Goal: Task Accomplishment & Management: Complete application form

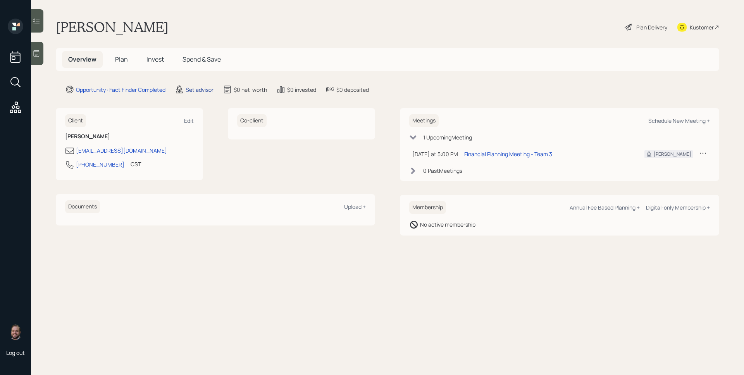
click at [189, 86] on div "Set advisor" at bounding box center [200, 90] width 28 height 8
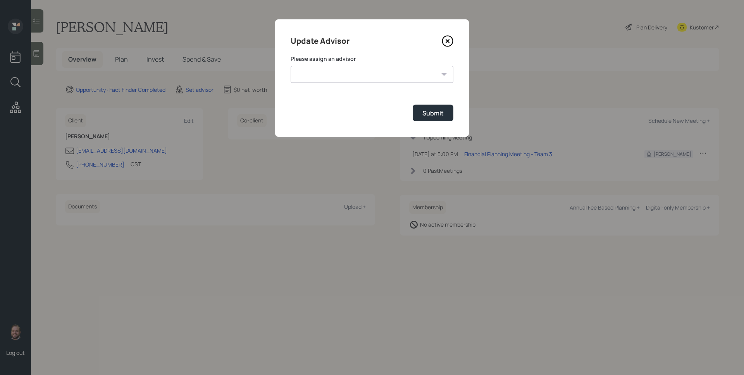
click at [325, 70] on select "[PERSON_NAME] [PERSON_NAME] [PERSON_NAME] End [PERSON_NAME] [PERSON_NAME] [PERS…" at bounding box center [372, 74] width 163 height 17
select select "d946c976-65aa-4529-ac9d-02c4f1114fc0"
click at [291, 66] on select "[PERSON_NAME] [PERSON_NAME] [PERSON_NAME] End [PERSON_NAME] [PERSON_NAME] [PERS…" at bounding box center [372, 74] width 163 height 17
click at [427, 118] on button "Submit" at bounding box center [433, 113] width 41 height 17
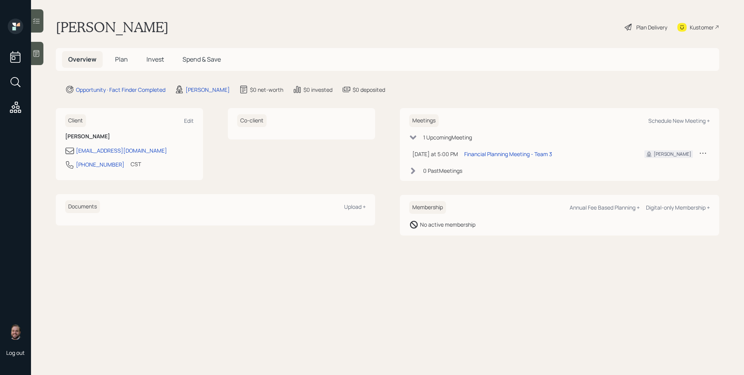
click at [35, 50] on icon at bounding box center [37, 54] width 8 height 8
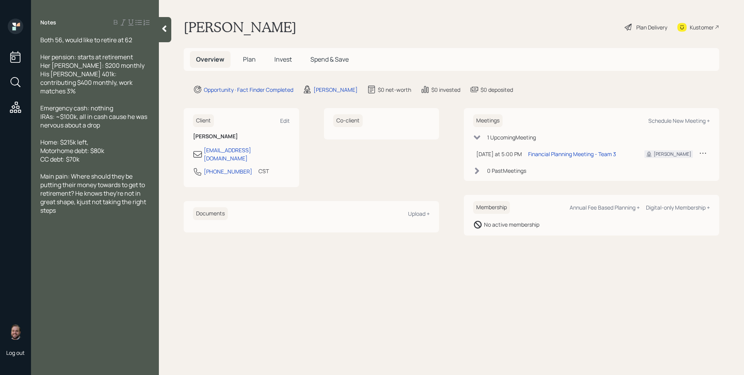
click at [244, 61] on span "Plan" at bounding box center [249, 59] width 13 height 9
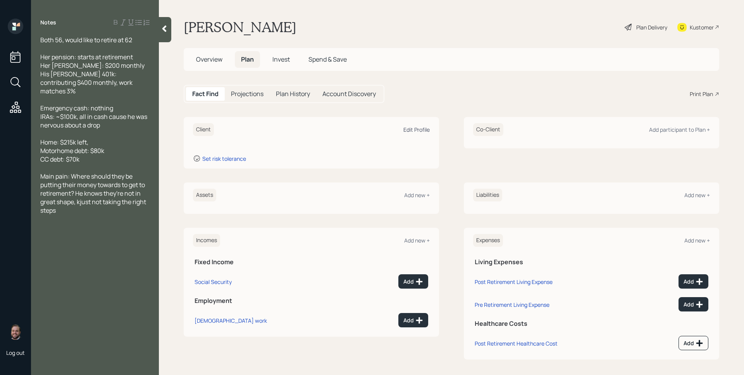
click at [413, 126] on div "Edit Profile" at bounding box center [416, 129] width 26 height 7
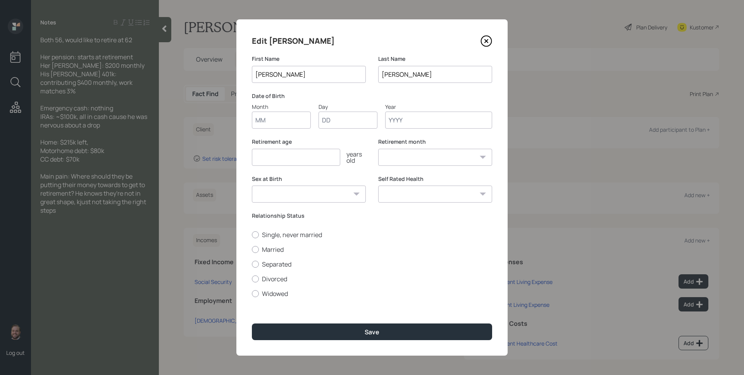
click at [281, 112] on input "Month" at bounding box center [281, 120] width 59 height 17
type input "01"
type input "9"
type input "1969"
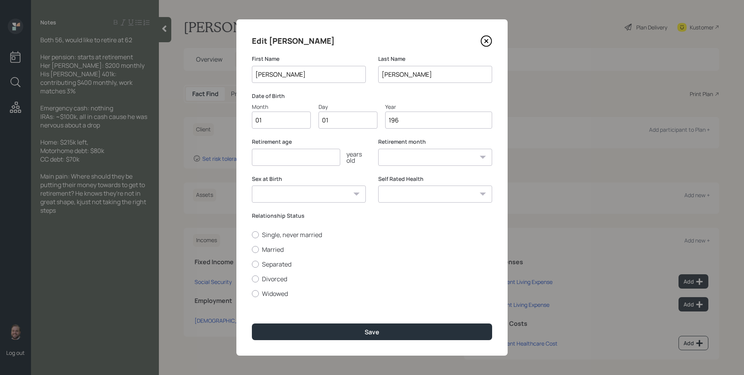
select select "1"
type input "1969"
type input "62"
click at [276, 249] on label "Married" at bounding box center [372, 249] width 240 height 9
click at [252, 249] on input "Married" at bounding box center [251, 249] width 0 height 0
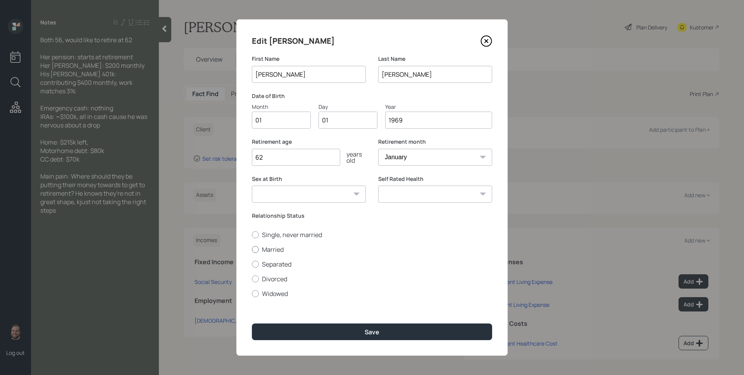
radio input "true"
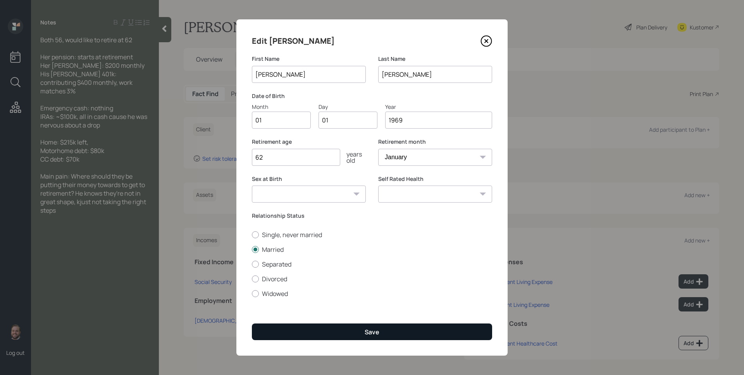
drag, startPoint x: 343, startPoint y: 317, endPoint x: 348, endPoint y: 328, distance: 12.8
click at [344, 317] on div "Edit [PERSON_NAME] First Name [PERSON_NAME] Last Name [PERSON_NAME] Date of Bir…" at bounding box center [371, 187] width 271 height 336
click at [348, 328] on button "Save" at bounding box center [372, 332] width 240 height 17
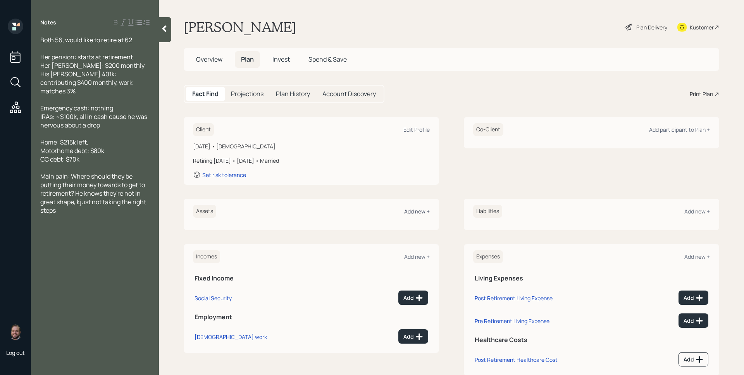
click at [416, 208] on div "Add new +" at bounding box center [417, 211] width 26 height 7
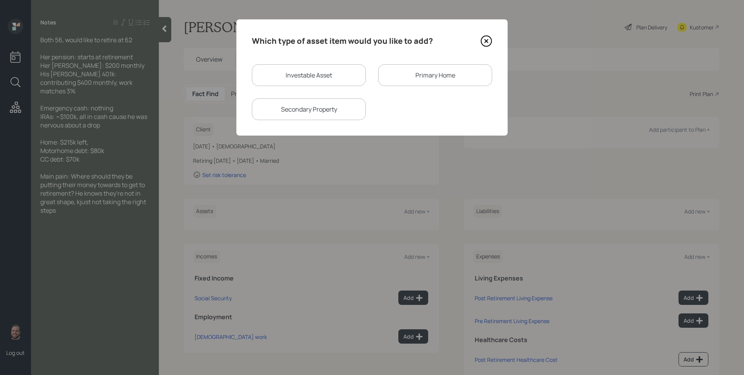
click at [335, 74] on div "Investable Asset" at bounding box center [309, 75] width 114 height 22
select select "taxable"
select select "balanced"
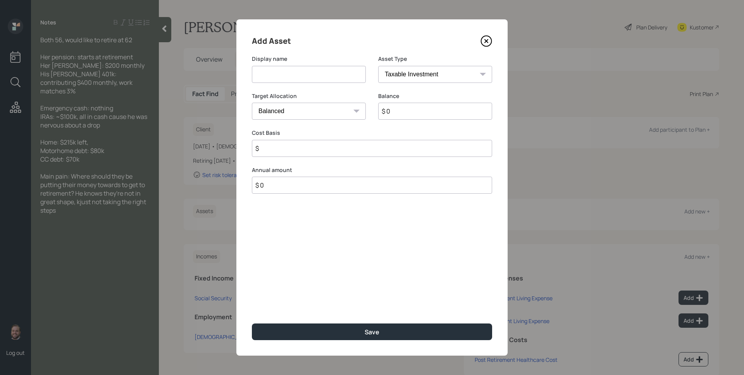
click at [335, 74] on input at bounding box center [309, 74] width 114 height 17
type input "[PERSON_NAME]"
click at [411, 80] on select "SEP [PERSON_NAME] IRA 401(k) [PERSON_NAME] 401(k) 403(b) [PERSON_NAME] 403(b) 4…" at bounding box center [435, 74] width 114 height 17
select select "roth_ira"
click at [378, 66] on select "SEP [PERSON_NAME] IRA 401(k) [PERSON_NAME] 401(k) 403(b) [PERSON_NAME] 403(b) 4…" at bounding box center [435, 74] width 114 height 17
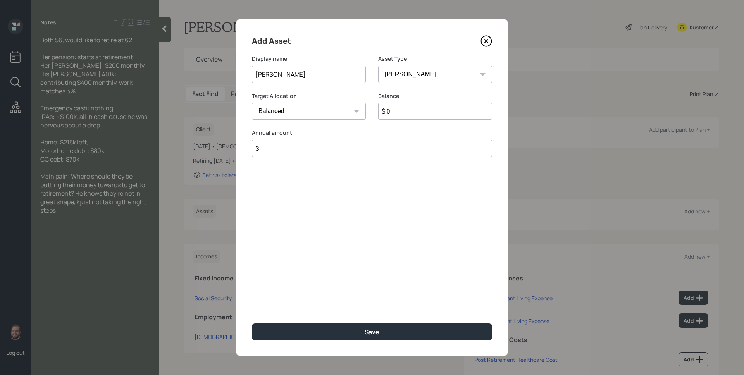
click at [424, 108] on input "$ 0" at bounding box center [435, 111] width 114 height 17
type input "$ 200"
click at [252, 324] on button "Save" at bounding box center [372, 332] width 240 height 17
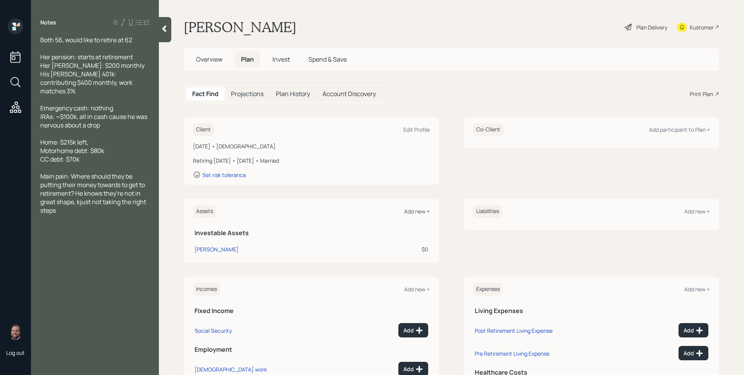
click at [408, 212] on div "Add new +" at bounding box center [417, 211] width 26 height 7
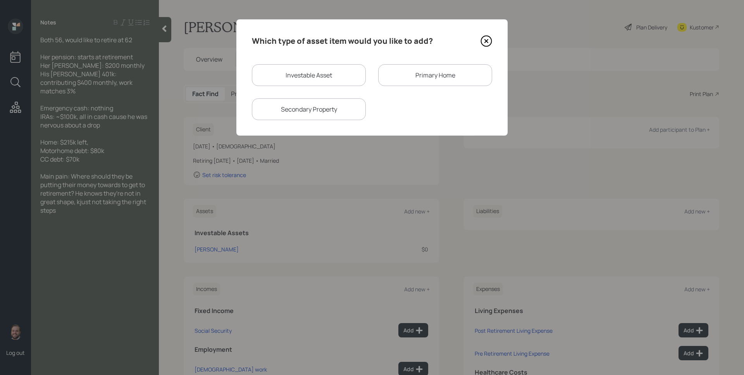
click at [321, 77] on div "Investable Asset" at bounding box center [309, 75] width 114 height 22
select select "taxable"
select select "balanced"
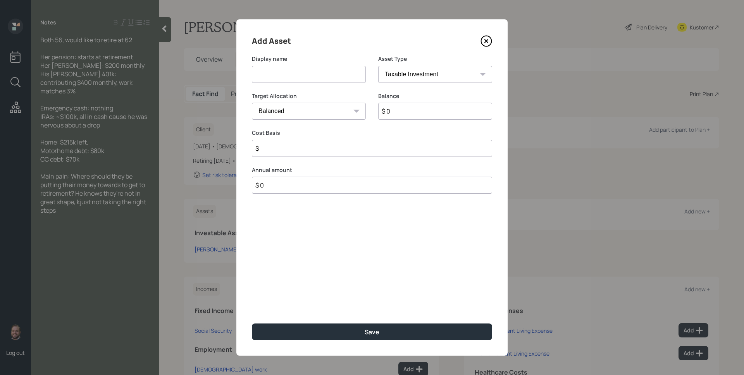
click at [321, 77] on input at bounding box center [309, 74] width 114 height 17
type input "[PERSON_NAME] 401k"
click at [391, 73] on select "SEP [PERSON_NAME] IRA 401(k) [PERSON_NAME] 401(k) 403(b) [PERSON_NAME] 403(b) 4…" at bounding box center [435, 74] width 114 height 17
select select "roth_401k"
click at [378, 66] on select "SEP [PERSON_NAME] IRA 401(k) [PERSON_NAME] 401(k) 403(b) [PERSON_NAME] 403(b) 4…" at bounding box center [435, 74] width 114 height 17
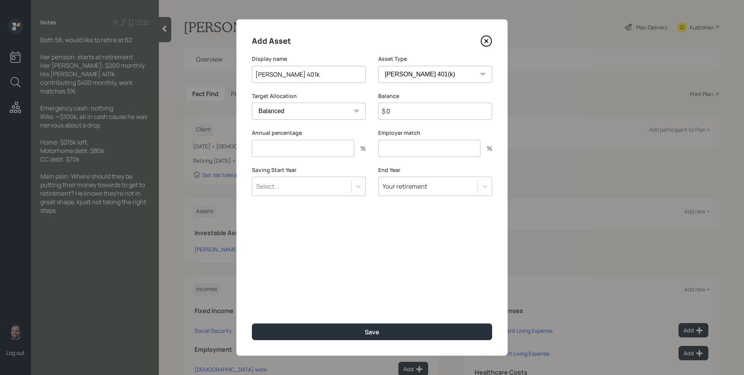
click at [415, 114] on input "$ 0" at bounding box center [435, 111] width 114 height 17
type input "3"
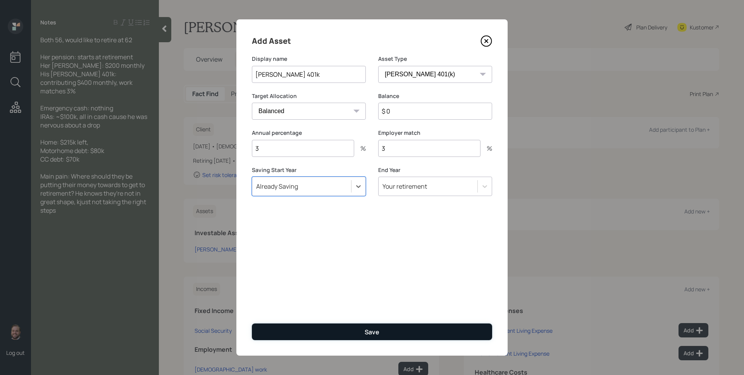
click at [409, 324] on button "Save" at bounding box center [372, 332] width 240 height 17
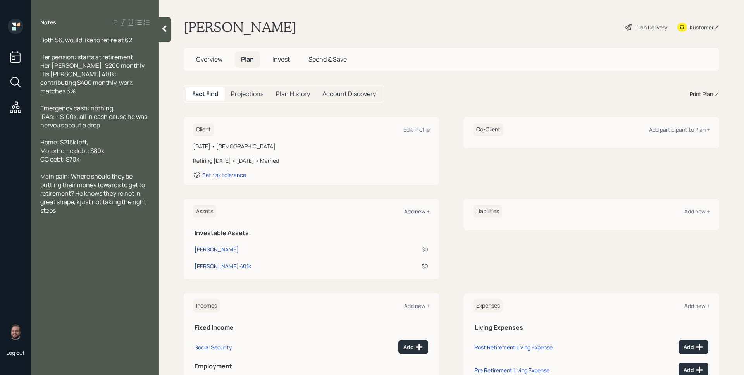
click at [409, 211] on div "Add new +" at bounding box center [417, 211] width 26 height 7
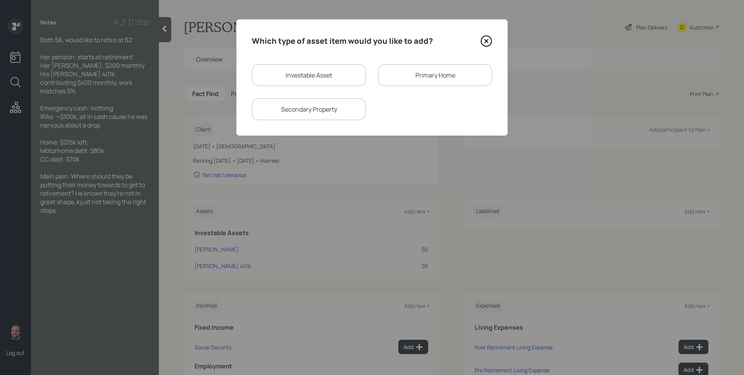
click at [291, 68] on div "Investable Asset" at bounding box center [309, 75] width 114 height 22
select select "taxable"
select select "balanced"
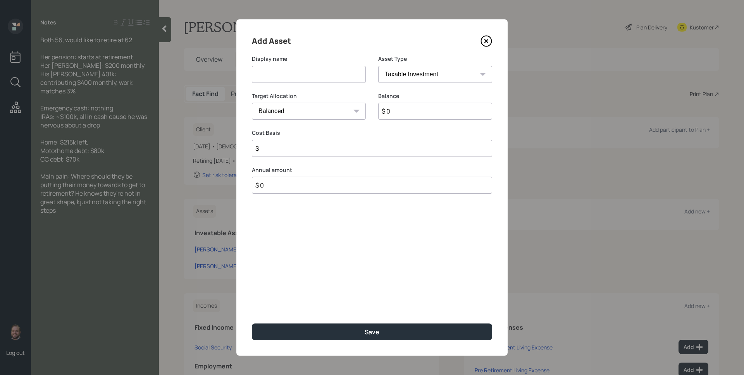
click at [291, 68] on input at bounding box center [309, 74] width 114 height 17
type input "IRA's"
click at [387, 77] on select "SEP [PERSON_NAME] IRA 401(k) [PERSON_NAME] 401(k) 403(b) [PERSON_NAME] 403(b) 4…" at bounding box center [435, 74] width 114 height 17
select select "ira"
click at [378, 66] on select "SEP [PERSON_NAME] IRA 401(k) [PERSON_NAME] 401(k) 403(b) [PERSON_NAME] 403(b) 4…" at bounding box center [435, 74] width 114 height 17
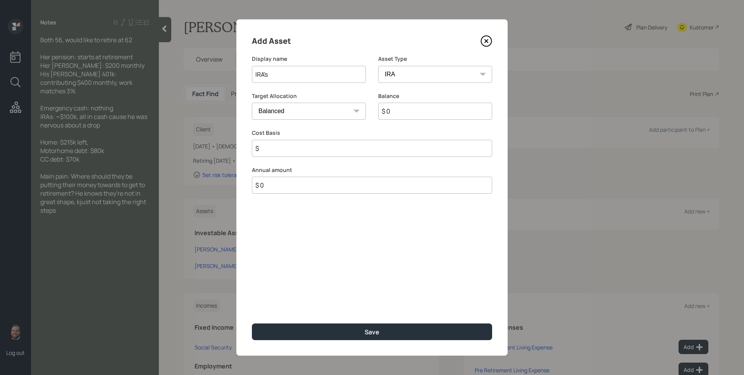
type input "$"
click at [413, 115] on input "$ 0" at bounding box center [435, 111] width 114 height 17
type input "$ 100,000"
type input "$ 0"
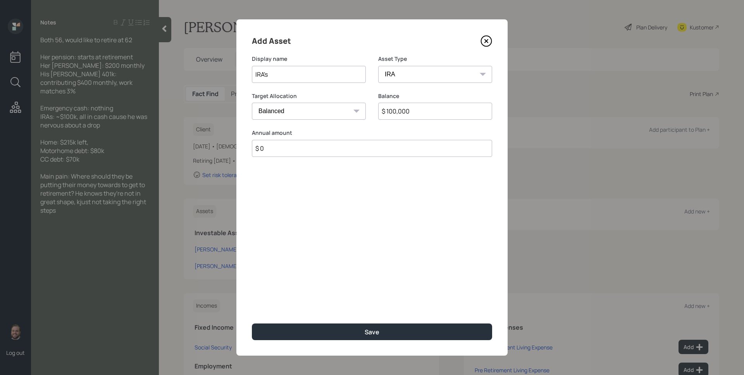
click at [252, 324] on button "Save" at bounding box center [372, 332] width 240 height 17
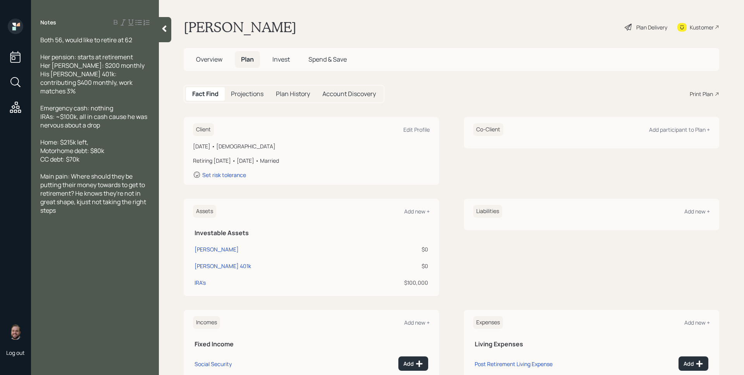
click at [420, 207] on div "Assets Add new +" at bounding box center [311, 211] width 237 height 13
click at [416, 212] on div "Add new +" at bounding box center [417, 211] width 26 height 7
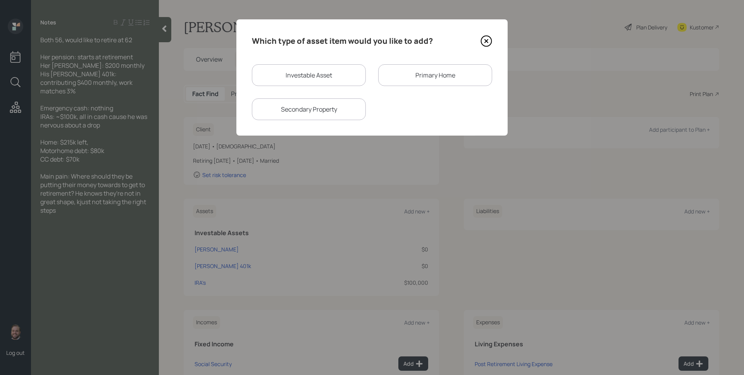
click at [430, 76] on div "Primary Home" at bounding box center [435, 75] width 114 height 22
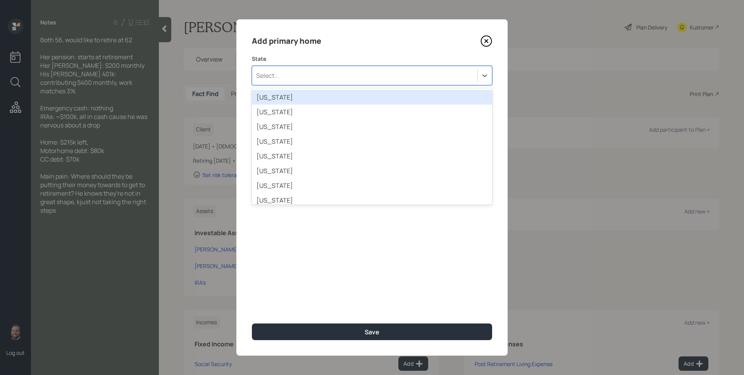
click at [356, 71] on div "Select..." at bounding box center [364, 75] width 225 height 13
type input "min"
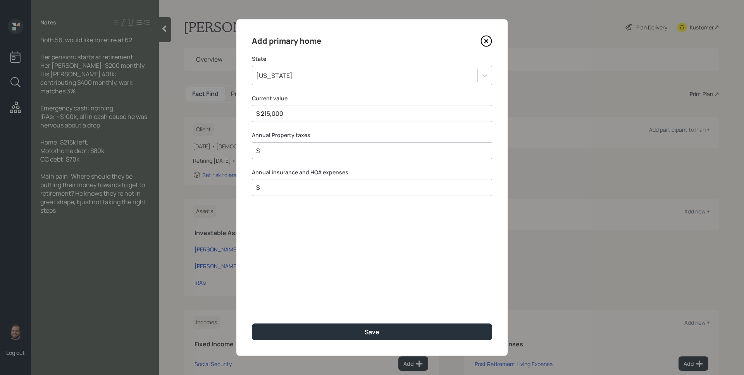
type input "$ 215,000"
click at [252, 324] on button "Save" at bounding box center [372, 332] width 240 height 17
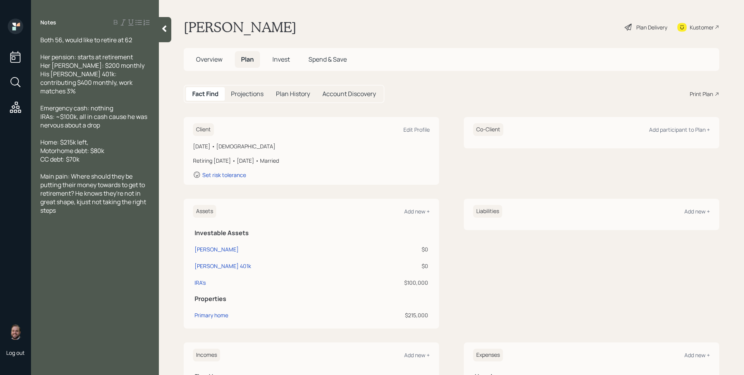
click at [703, 207] on div "Liabilities Add new +" at bounding box center [591, 211] width 237 height 13
click at [702, 209] on div "Add new +" at bounding box center [697, 211] width 26 height 7
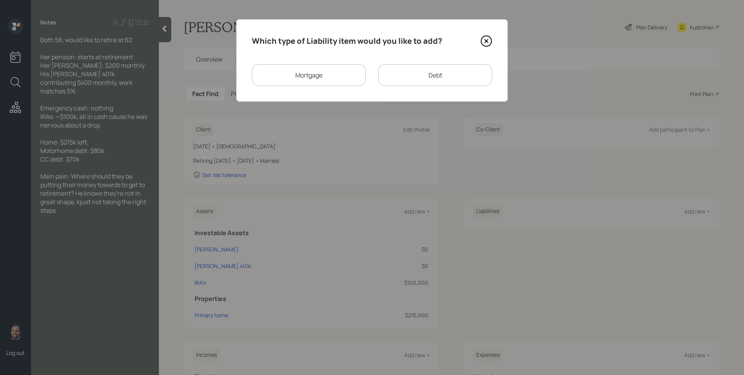
click at [488, 40] on icon at bounding box center [486, 41] width 3 height 3
